Goal: Transaction & Acquisition: Purchase product/service

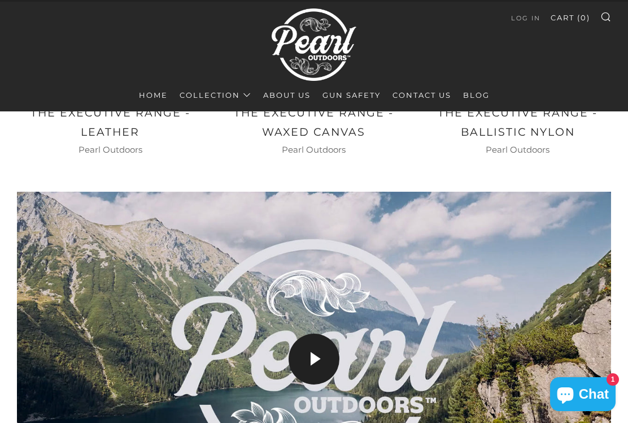
scroll to position [547, 0]
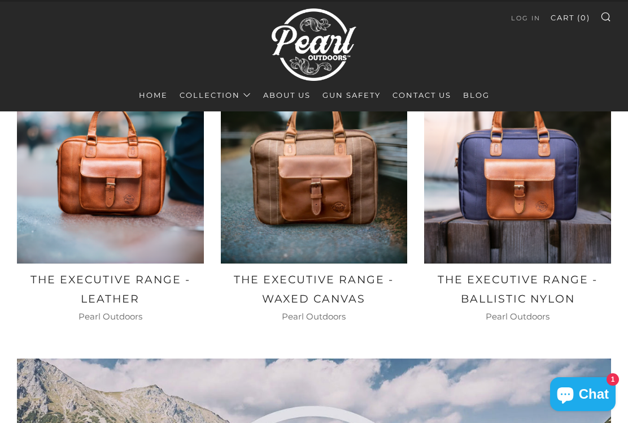
click at [70, 150] on img at bounding box center [110, 169] width 187 height 187
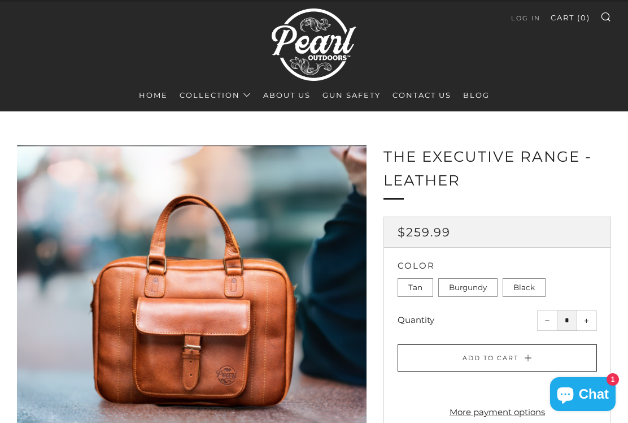
scroll to position [25, 0]
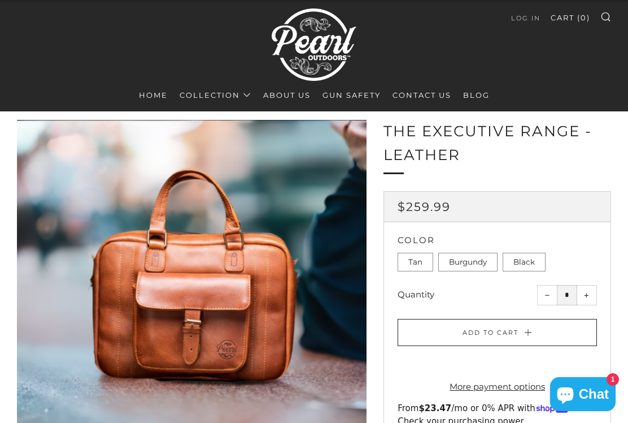
click at [525, 264] on label "Black" at bounding box center [524, 262] width 43 height 19
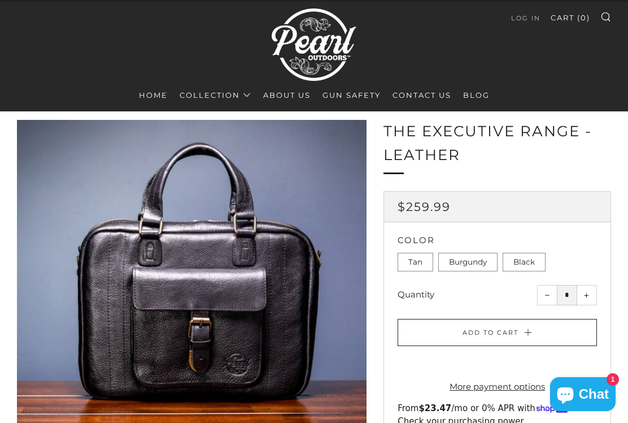
click at [477, 269] on label "Burgundy" at bounding box center [467, 262] width 59 height 19
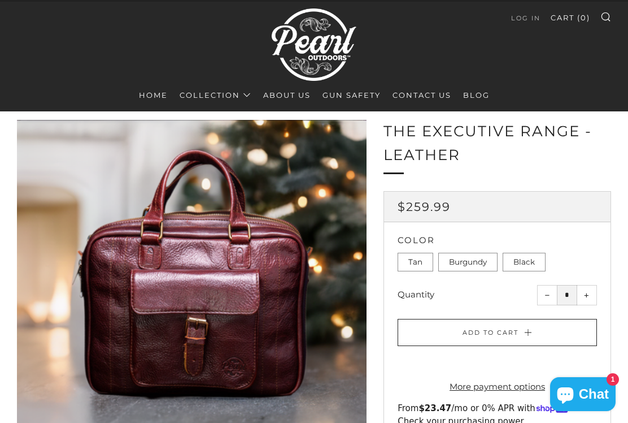
click at [412, 279] on form "*** ******** ***** Regular price" at bounding box center [497, 328] width 227 height 273
click at [414, 268] on label "Tan" at bounding box center [416, 262] width 36 height 19
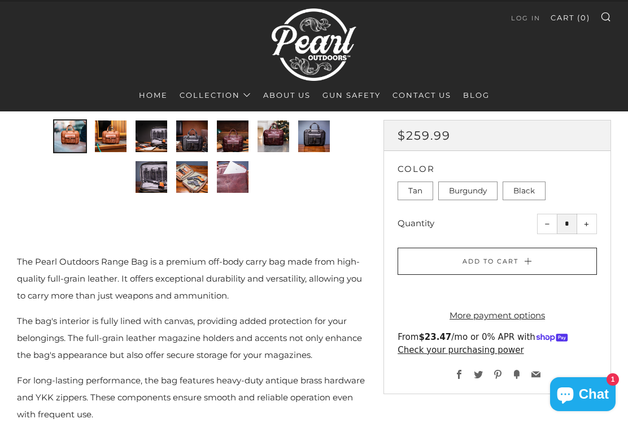
click at [107, 136] on img "2 of 10" at bounding box center [111, 136] width 32 height 32
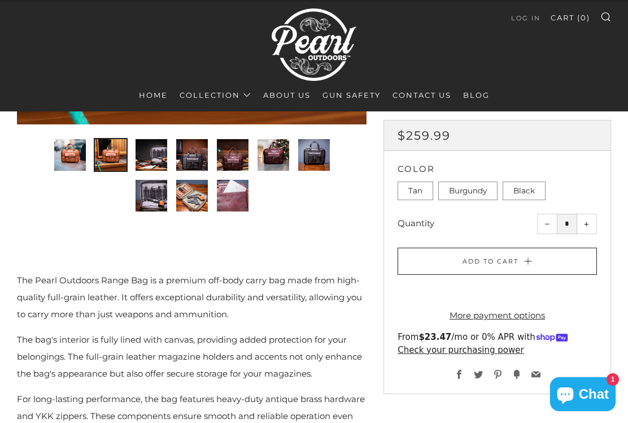
scroll to position [290, 0]
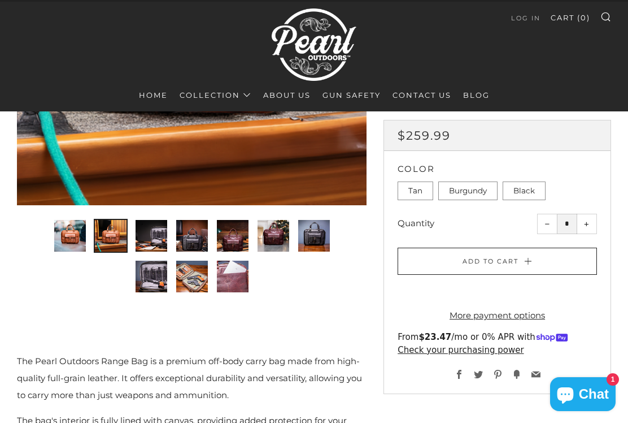
click at [190, 270] on img "9 of 10" at bounding box center [192, 276] width 32 height 32
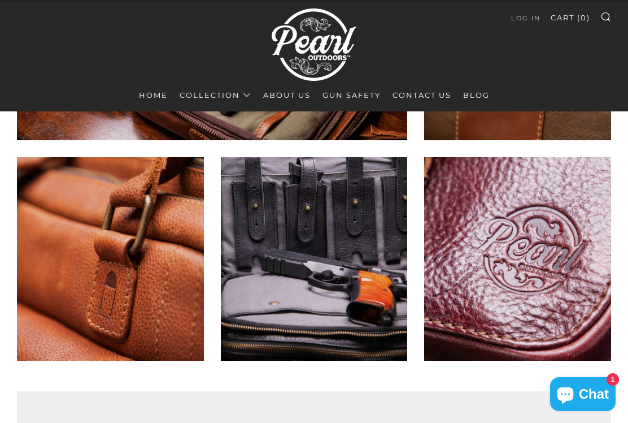
scroll to position [2156, 0]
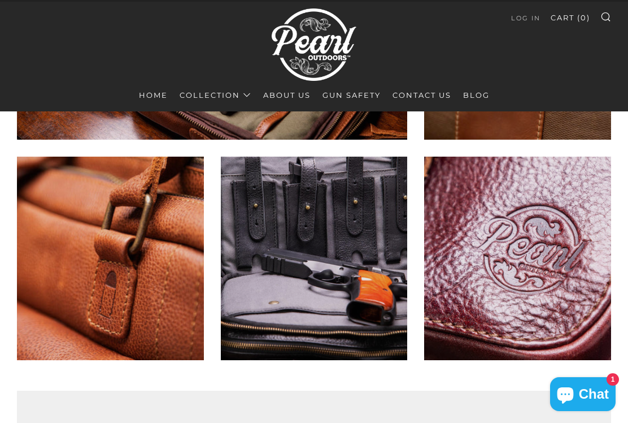
click at [0, 0] on link "Leather" at bounding box center [0, 0] width 0 height 0
